Goal: Task Accomplishment & Management: Manage account settings

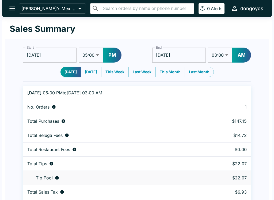
select select "05:00"
select select "03:00"
click at [69, 73] on button "[DATE]" at bounding box center [71, 72] width 20 height 10
type input "[DATE]"
select select "03:00"
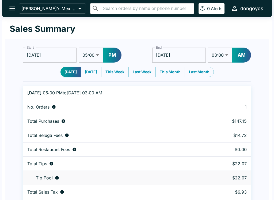
type input "[DATE]"
click at [89, 73] on button "[DATE]" at bounding box center [91, 72] width 21 height 10
type input "[DATE]"
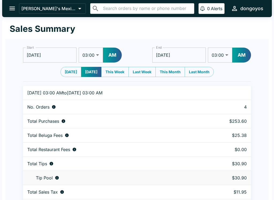
click at [121, 71] on button "This Week" at bounding box center [115, 72] width 28 height 10
type input "[DATE]"
click at [13, 12] on icon "open drawer" at bounding box center [12, 8] width 7 height 7
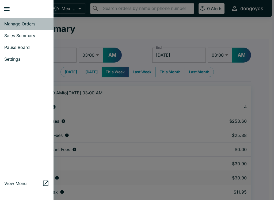
click at [27, 25] on span "Manage Orders" at bounding box center [26, 23] width 45 height 5
